Goal: Task Accomplishment & Management: Complete application form

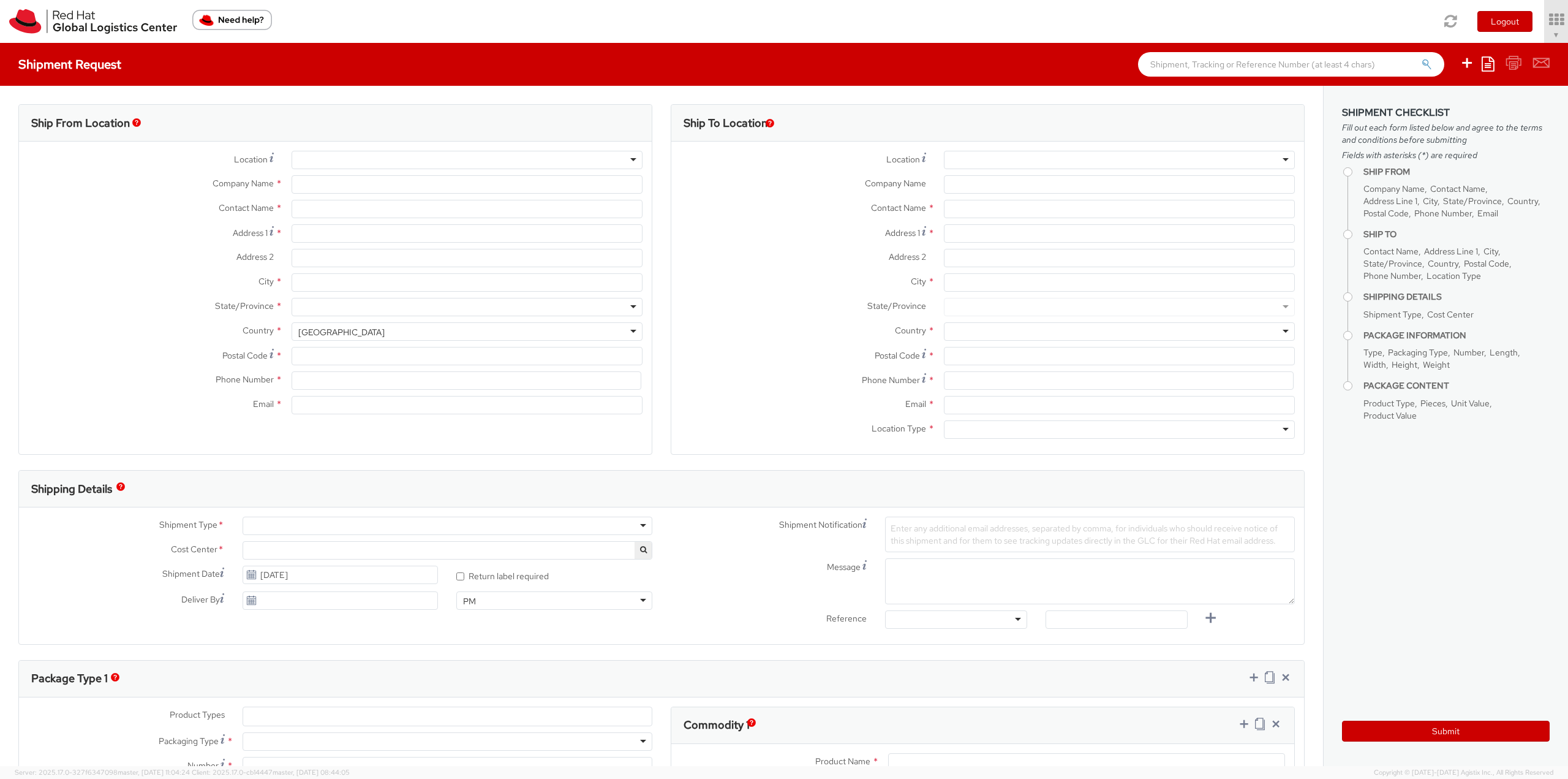
select select "850"
select select
type input "Red Hat, Inc."
type input "[PERSON_NAME]"
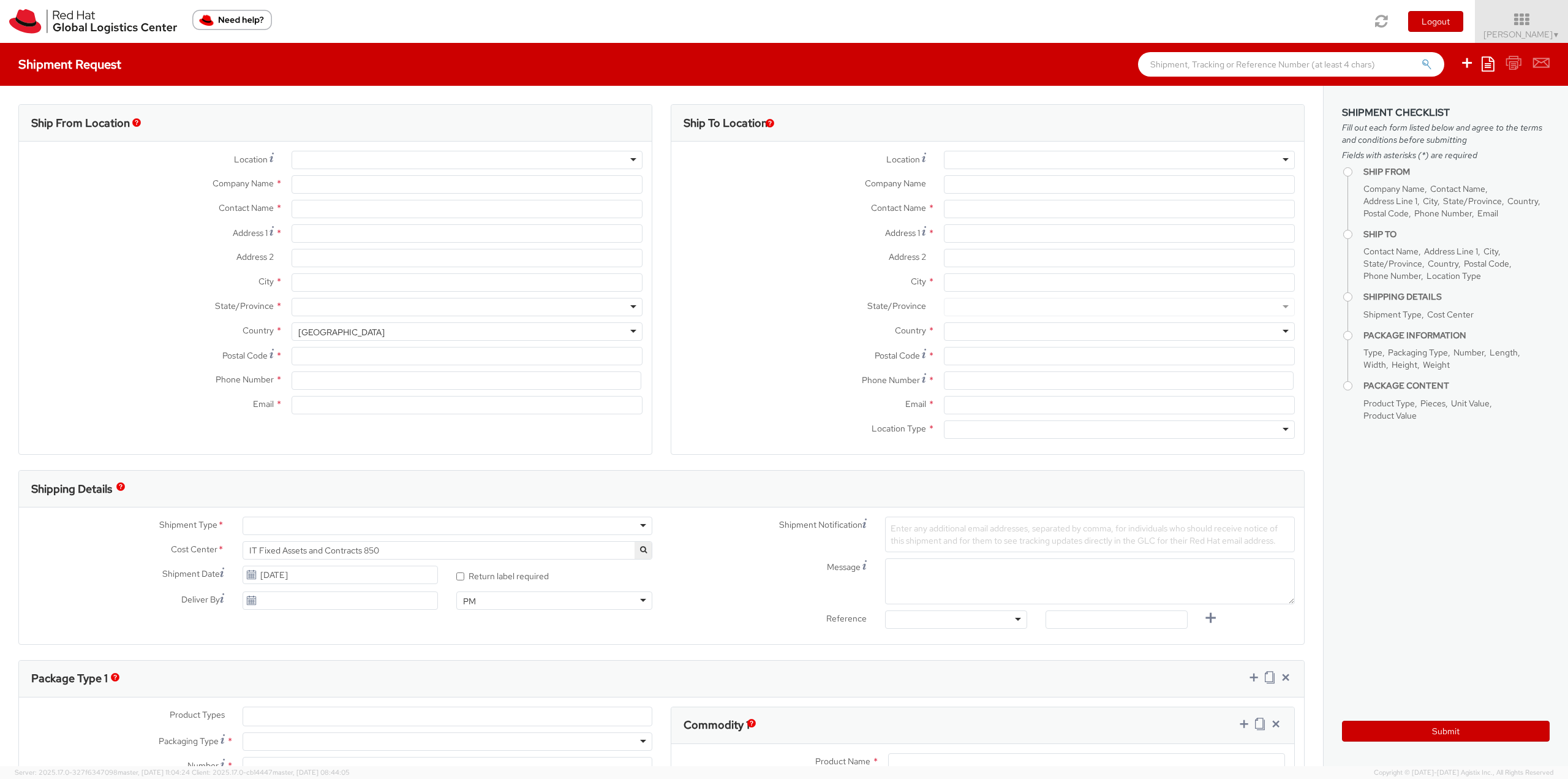
type input "[STREET_ADDRESS]"
type input "RALEIGH"
type input "27601"
type input "19196478593"
type input "[EMAIL_ADDRESS][DOMAIN_NAME]"
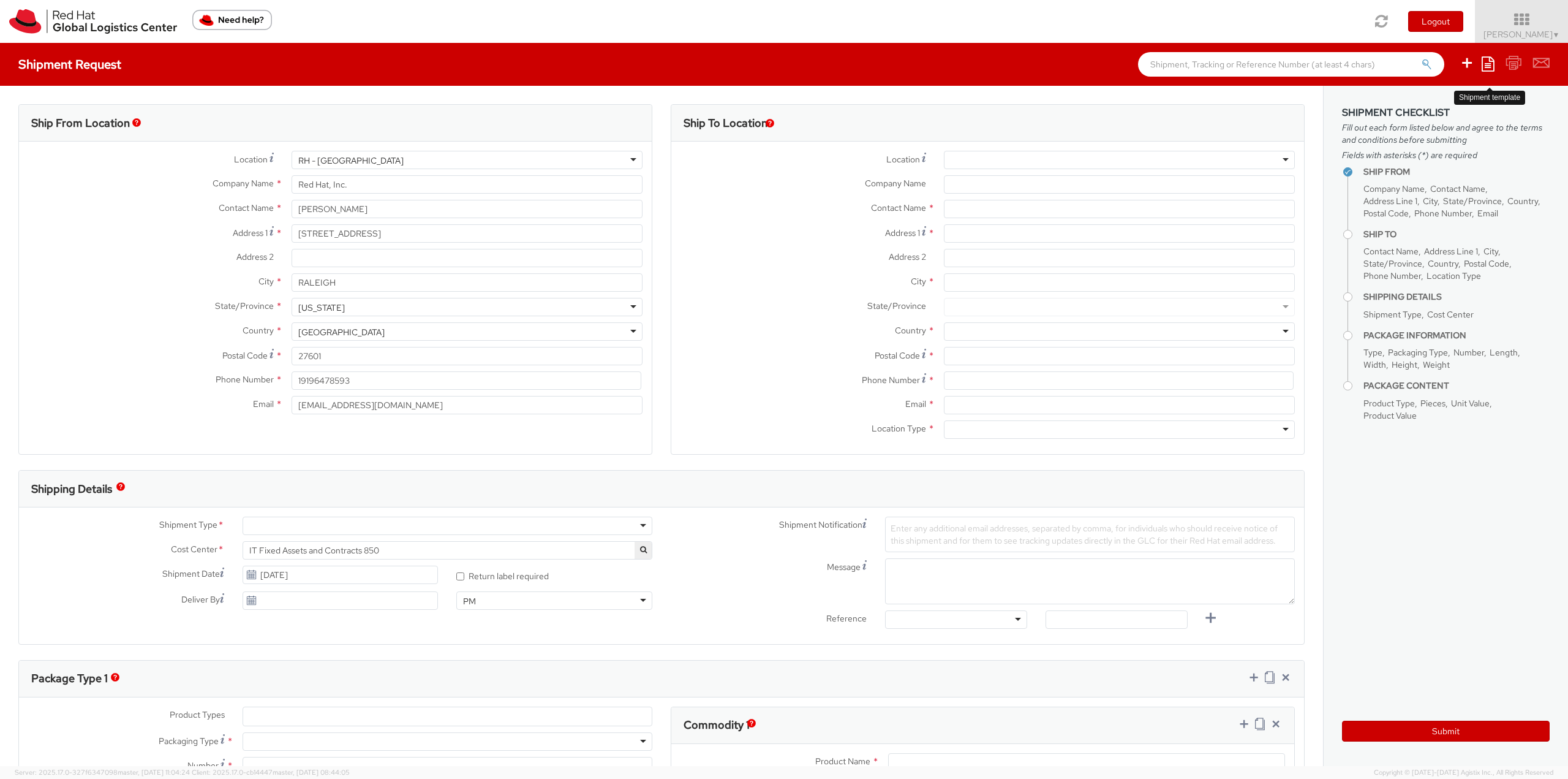
click at [1493, 75] on li "Save as template Create from template" at bounding box center [1488, 64] width 13 height 43
